Goal: Information Seeking & Learning: Learn about a topic

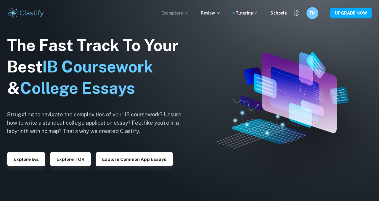
click at [186, 15] on p "Exemplars" at bounding box center [176, 13] width 28 height 7
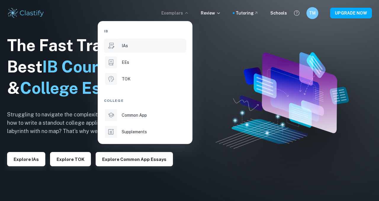
click at [139, 48] on div "IAs" at bounding box center [153, 45] width 63 height 7
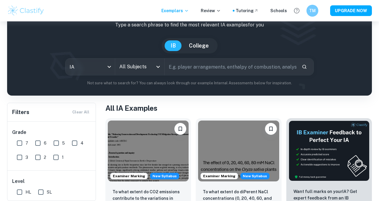
scroll to position [40, 0]
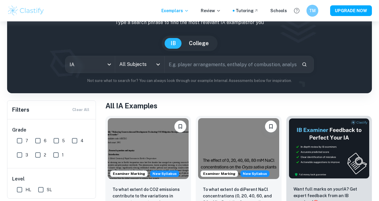
click at [151, 68] on input "All Subjects" at bounding box center [135, 64] width 35 height 11
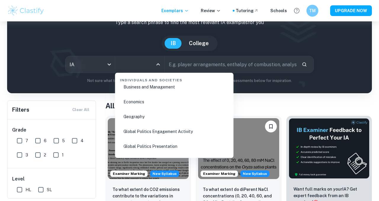
scroll to position [731, 0]
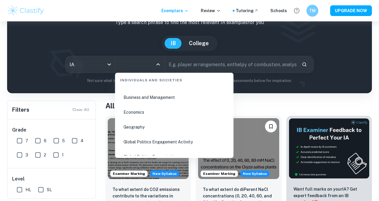
click at [155, 96] on li "Business and Management" at bounding box center [175, 97] width 114 height 14
type input "Business and Management"
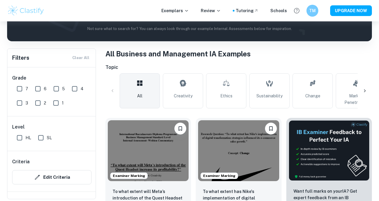
scroll to position [93, 0]
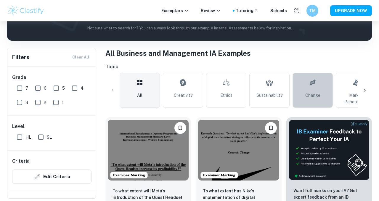
click at [314, 100] on link "Change" at bounding box center [313, 90] width 40 height 35
type input "Change"
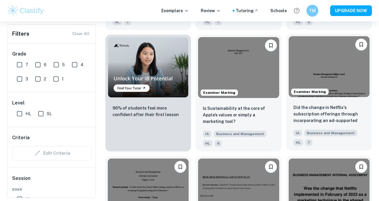
scroll to position [415, 0]
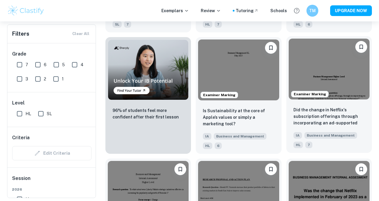
click at [354, 87] on img at bounding box center [329, 69] width 81 height 61
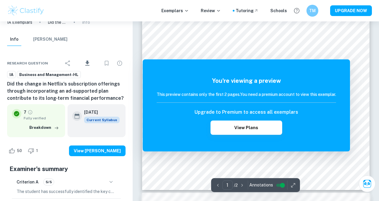
scroll to position [163, 0]
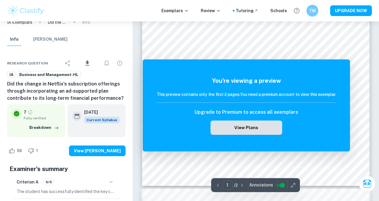
click at [225, 132] on button "View Plans" at bounding box center [247, 127] width 72 height 14
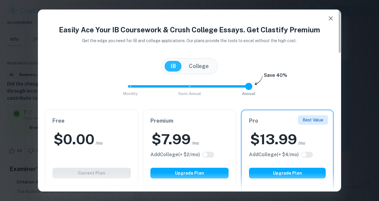
click at [335, 16] on button "button" at bounding box center [331, 18] width 12 height 12
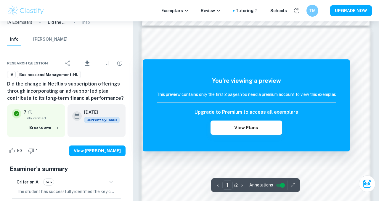
scroll to position [327, 0]
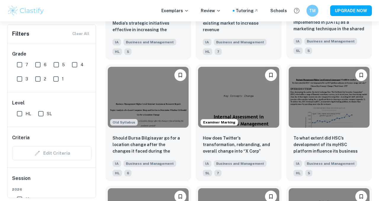
scroll to position [631, 0]
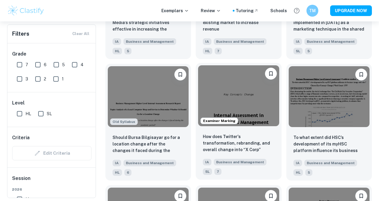
click at [249, 104] on img at bounding box center [238, 95] width 81 height 61
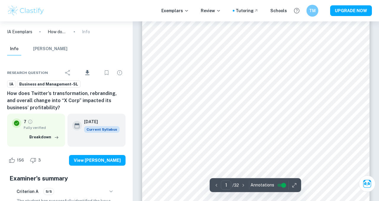
scroll to position [114, 0]
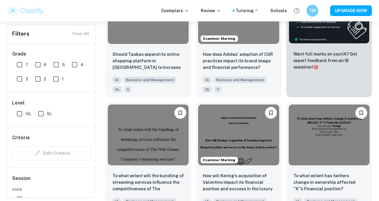
scroll to position [228, 0]
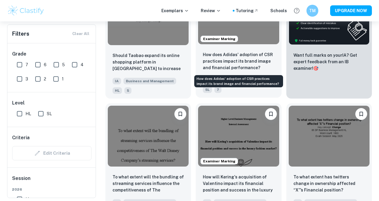
click at [223, 53] on p "How does Adidas' adoption of CSR practices impact its brand image and financial…" at bounding box center [238, 61] width 71 height 20
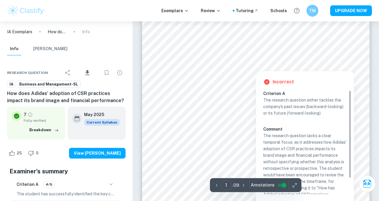
scroll to position [122, 0]
